Goal: Information Seeking & Learning: Learn about a topic

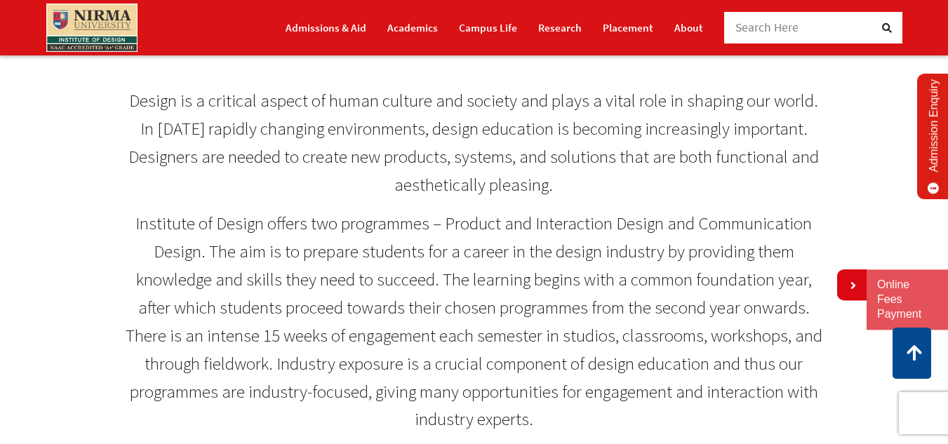
scroll to position [561, 0]
drag, startPoint x: 126, startPoint y: 245, endPoint x: 246, endPoint y: 253, distance: 120.2
click at [246, 253] on p "Institute of Design offers two programmes – Product and Interaction Design and …" at bounding box center [474, 321] width 697 height 224
click at [143, 244] on p "Institute of Design offers two programmes – Product and Interaction Design and …" at bounding box center [474, 321] width 697 height 224
drag, startPoint x: 149, startPoint y: 238, endPoint x: 487, endPoint y: 255, distance: 339.2
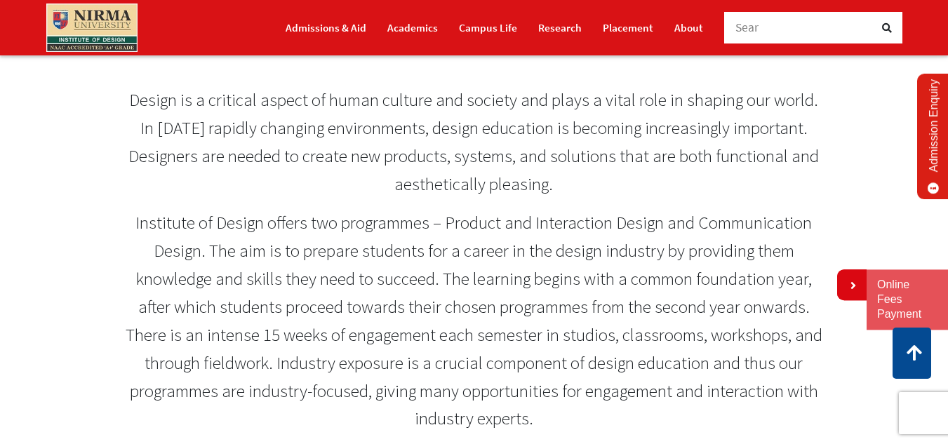
click at [344, 262] on p "Institute of Design offers two programmes – Product and Interaction Design and …" at bounding box center [474, 321] width 697 height 224
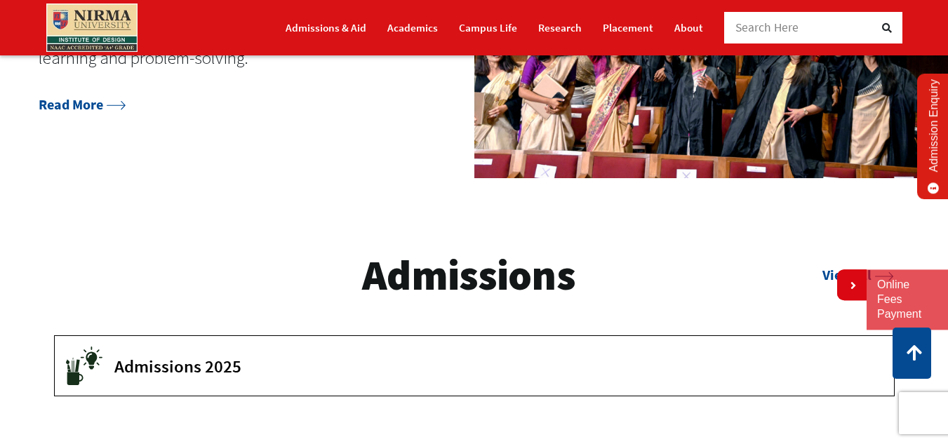
scroll to position [1613, 0]
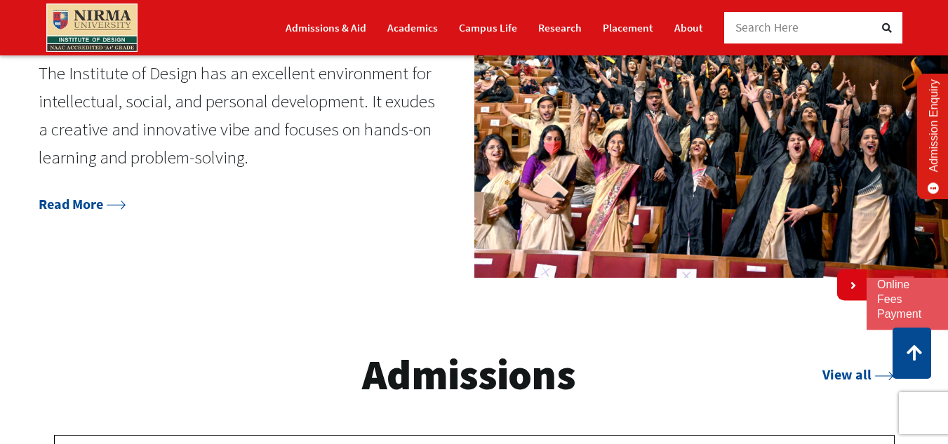
click at [142, 126] on p "The Institute of Design has an excellent environment for intellectual, social, …" at bounding box center [237, 116] width 397 height 112
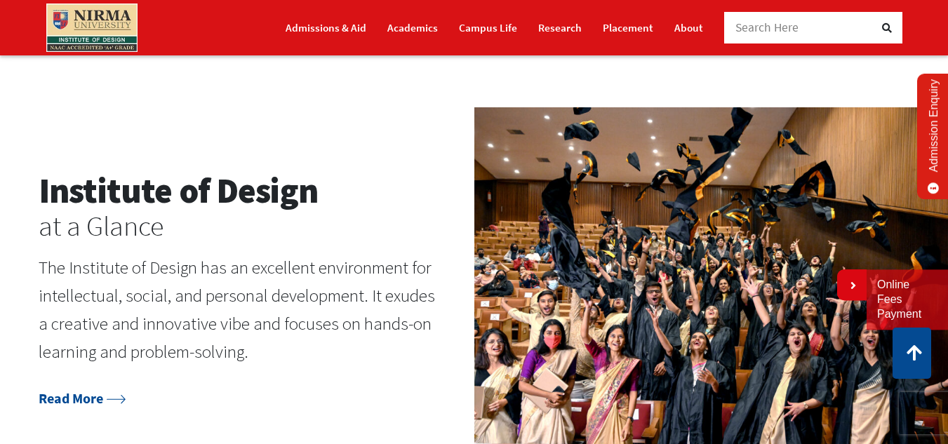
scroll to position [1543, 0]
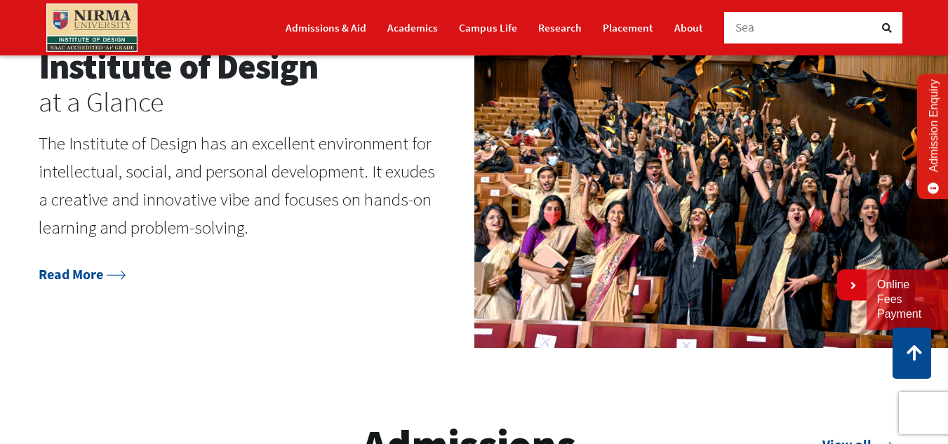
drag, startPoint x: 65, startPoint y: 182, endPoint x: 347, endPoint y: 286, distance: 301.4
click at [347, 262] on div "The Institute of Design has an excellent environment for intellectual, social, …" at bounding box center [237, 196] width 397 height 133
click at [372, 241] on p "The Institute of Design has an excellent environment for intellectual, social, …" at bounding box center [237, 186] width 397 height 112
click at [80, 283] on link "Read More" at bounding box center [82, 274] width 87 height 18
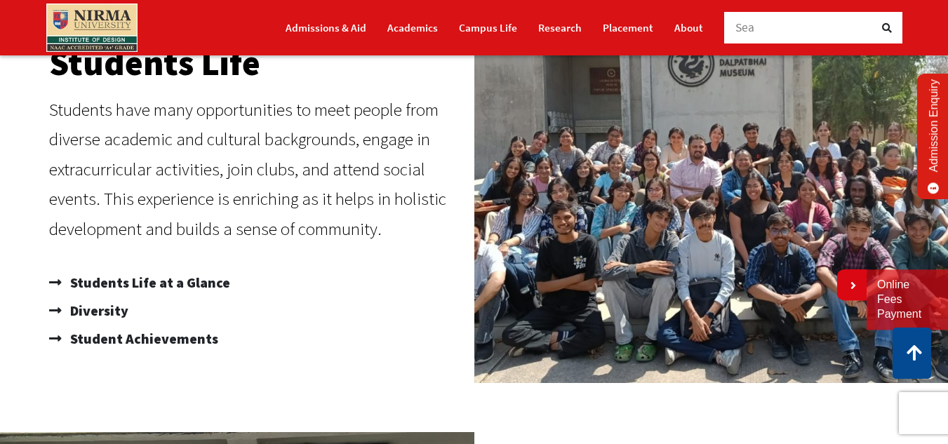
scroll to position [421, 0]
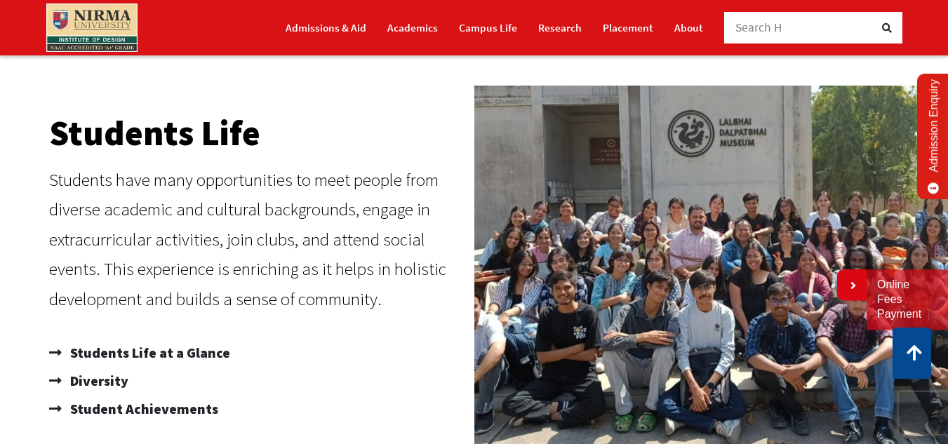
click at [577, 306] on img at bounding box center [713, 270] width 478 height 368
click at [566, 292] on img at bounding box center [713, 270] width 478 height 368
drag, startPoint x: 47, startPoint y: 182, endPoint x: 173, endPoint y: 189, distance: 126.5
click at [173, 189] on div "Students Life Students have many opportunities to meet people from diverse acad…" at bounding box center [258, 270] width 432 height 368
click at [387, 302] on p "Students have many opportunities to meet people from diverse academic and cultu…" at bounding box center [258, 239] width 418 height 149
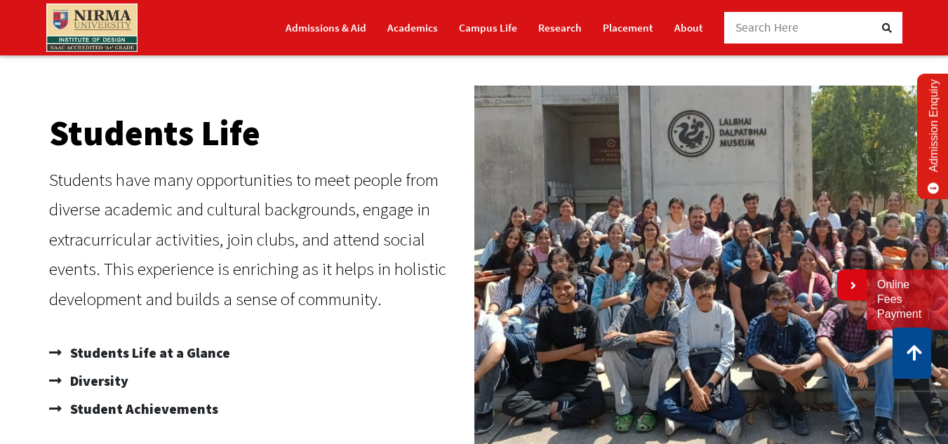
click at [567, 290] on img at bounding box center [713, 270] width 478 height 368
drag, startPoint x: 809, startPoint y: 231, endPoint x: 454, endPoint y: 329, distance: 368.1
click at [456, 329] on div "Students Life Students have many opportunities to meet people from diverse acad…" at bounding box center [474, 270] width 934 height 368
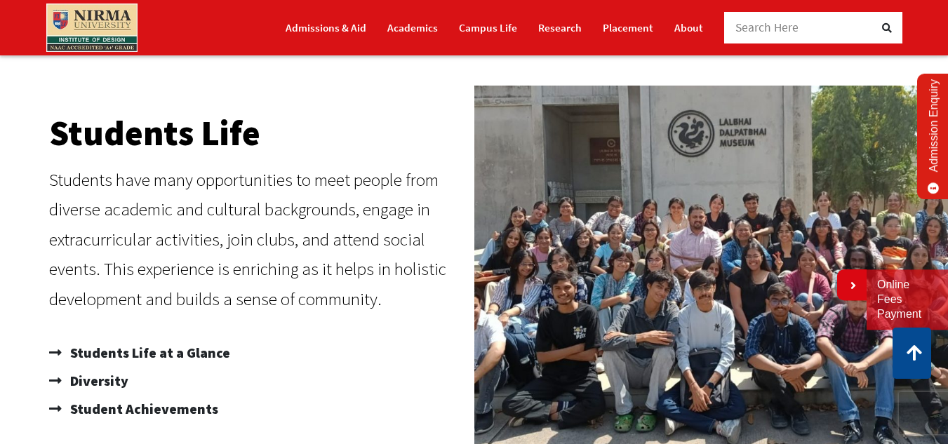
drag, startPoint x: 50, startPoint y: 176, endPoint x: 449, endPoint y: 329, distance: 427.4
click at [445, 329] on div "Students Life Students have many opportunities to meet people from diverse acad…" at bounding box center [258, 270] width 432 height 368
